Goal: Task Accomplishment & Management: Use online tool/utility

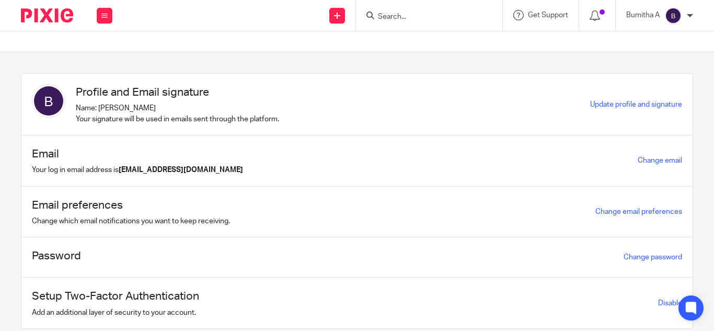
click at [387, 19] on input "Search" at bounding box center [424, 17] width 94 height 9
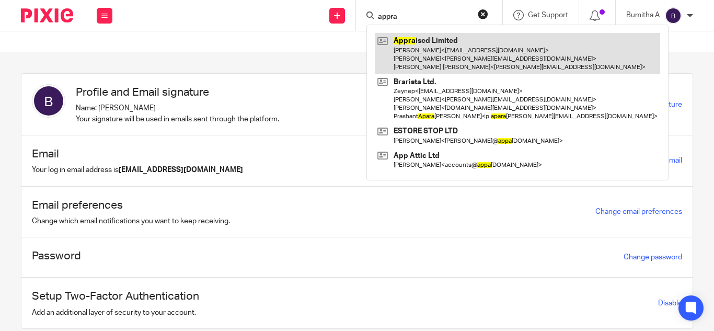
type input "appra"
click at [451, 60] on link at bounding box center [517, 53] width 285 height 41
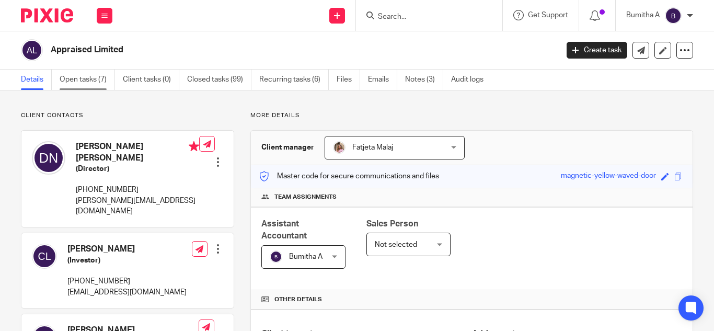
click at [89, 82] on link "Open tasks (7)" at bounding box center [87, 80] width 55 height 20
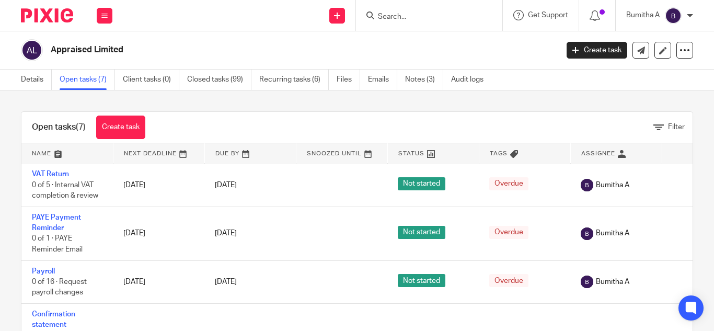
scroll to position [184, 0]
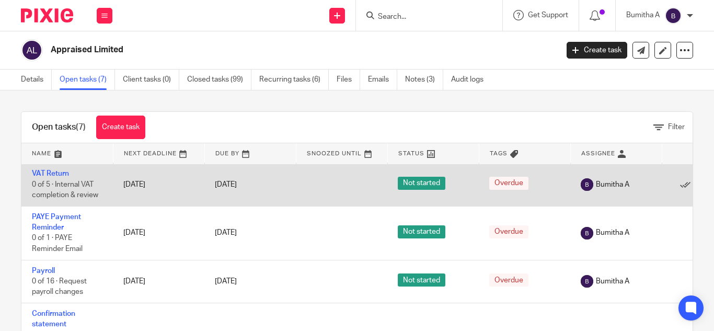
click at [49, 169] on td "VAT Return 0 of 5 · Internal VAT completion & review" at bounding box center [66, 184] width 91 height 43
click at [53, 173] on link "VAT Return" at bounding box center [50, 173] width 37 height 7
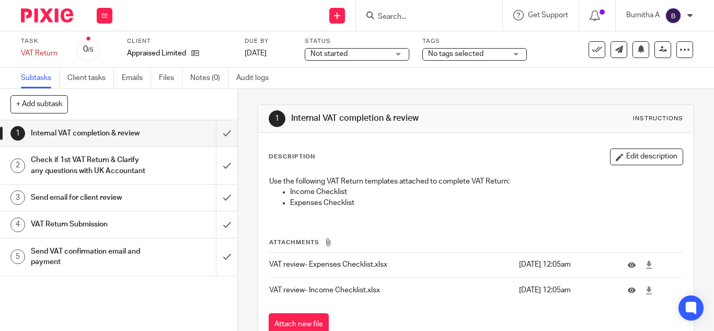
click at [99, 205] on h1 "Send email for client review" at bounding box center [89, 198] width 117 height 16
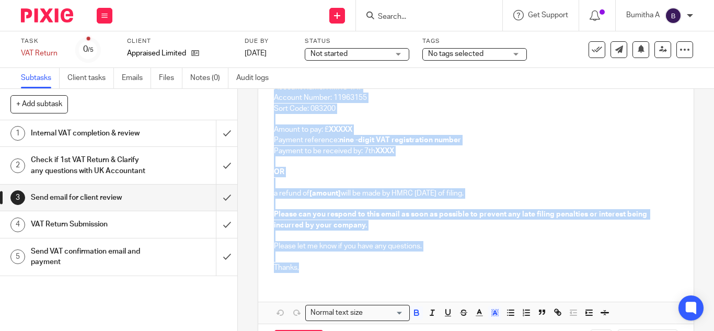
scroll to position [296, 0]
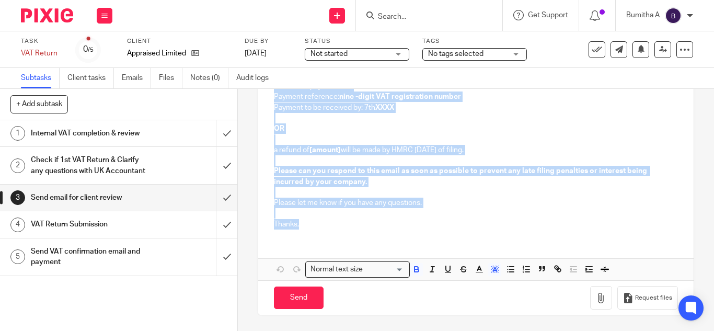
drag, startPoint x: 270, startPoint y: 129, endPoint x: 339, endPoint y: 220, distance: 114.2
click at [339, 220] on div "Hi Daniel, Please see attached your VAT report for the period ending XXXXX . Pl…" at bounding box center [476, 75] width 436 height 326
copy div "Hi Daniel, Please see attached your VAT report for the period ending XXXXX . Pl…"
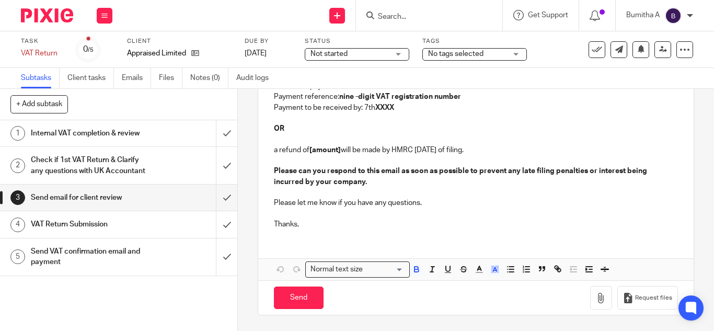
click at [205, 16] on div "Send new email Create task Add client Get Support Contact Support Help Document…" at bounding box center [418, 15] width 591 height 31
